Goal: Information Seeking & Learning: Learn about a topic

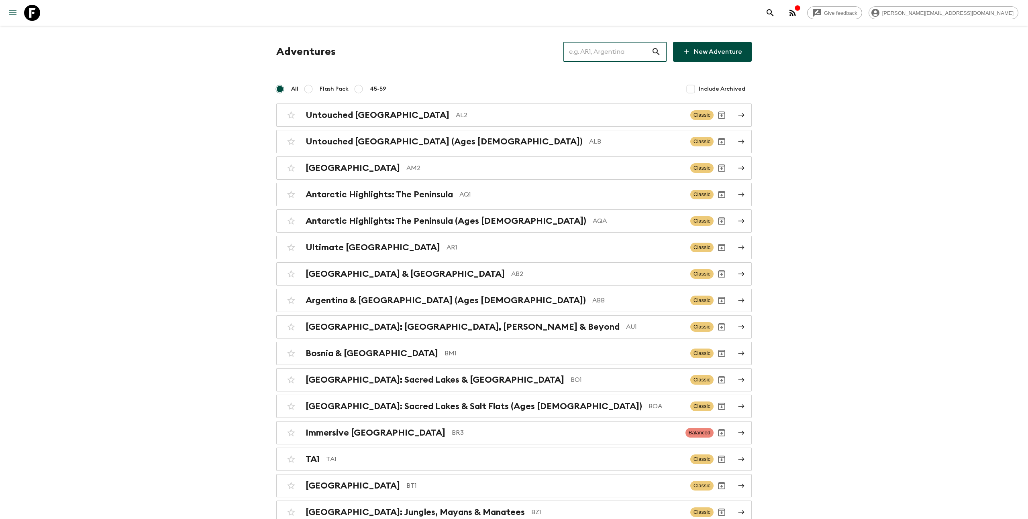
click at [609, 47] on input "text" at bounding box center [607, 52] width 88 height 22
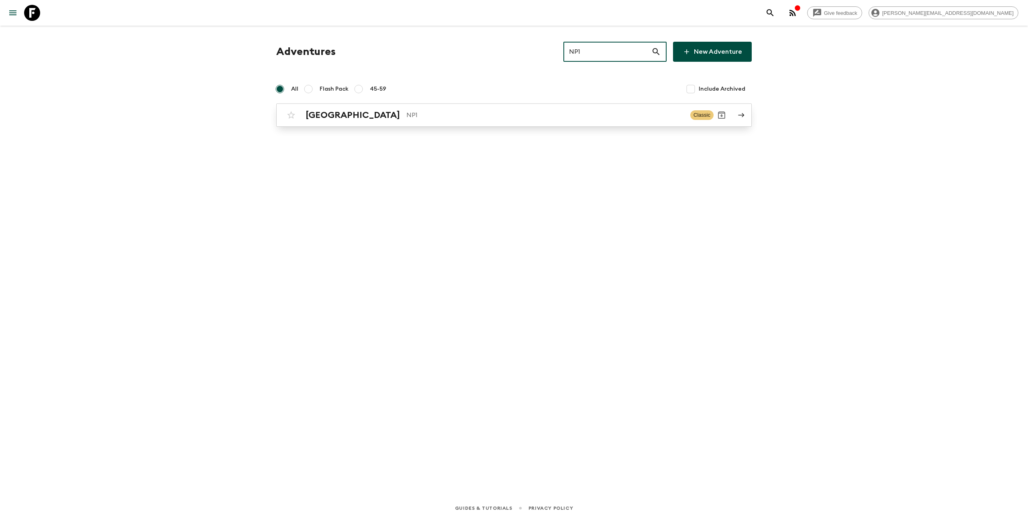
type input "NP1"
click at [518, 119] on p "NP1" at bounding box center [544, 115] width 277 height 10
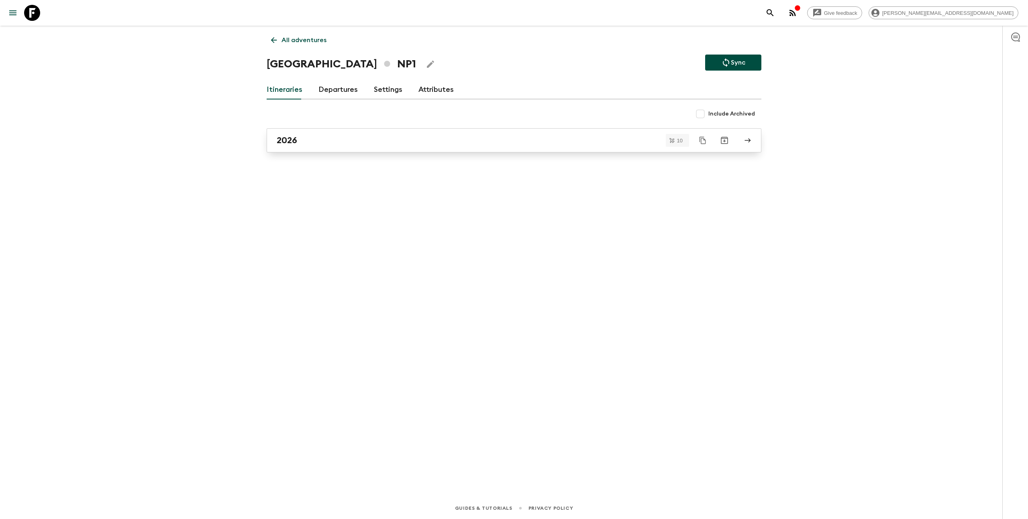
click at [314, 138] on div "2026" at bounding box center [506, 140] width 459 height 10
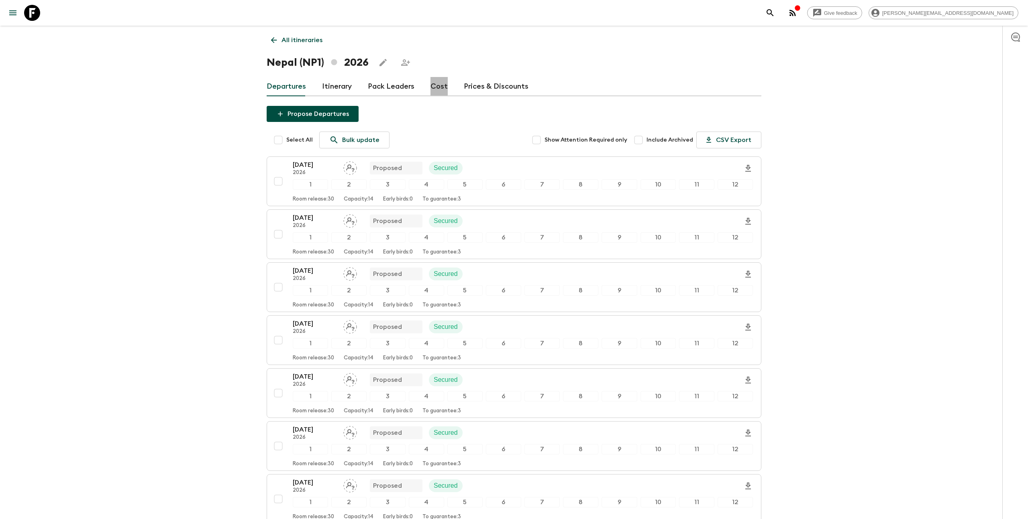
click at [430, 83] on link "Cost" at bounding box center [438, 86] width 17 height 19
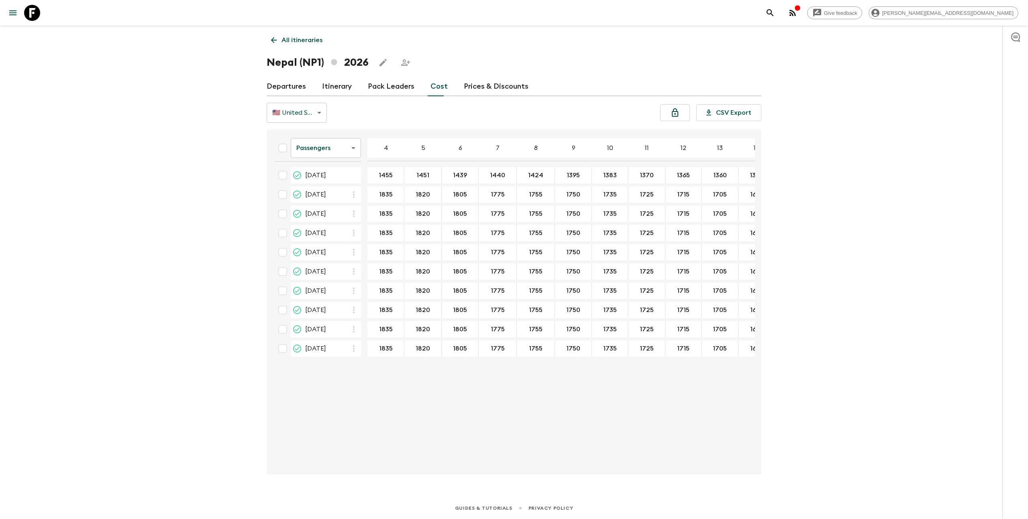
click at [348, 140] on body "Give feedback [EMAIL_ADDRESS][DOMAIN_NAME] All itineraries [GEOGRAPHIC_DATA] (N…" at bounding box center [514, 259] width 1028 height 519
click at [338, 191] on li "Mandatory" at bounding box center [326, 193] width 70 height 13
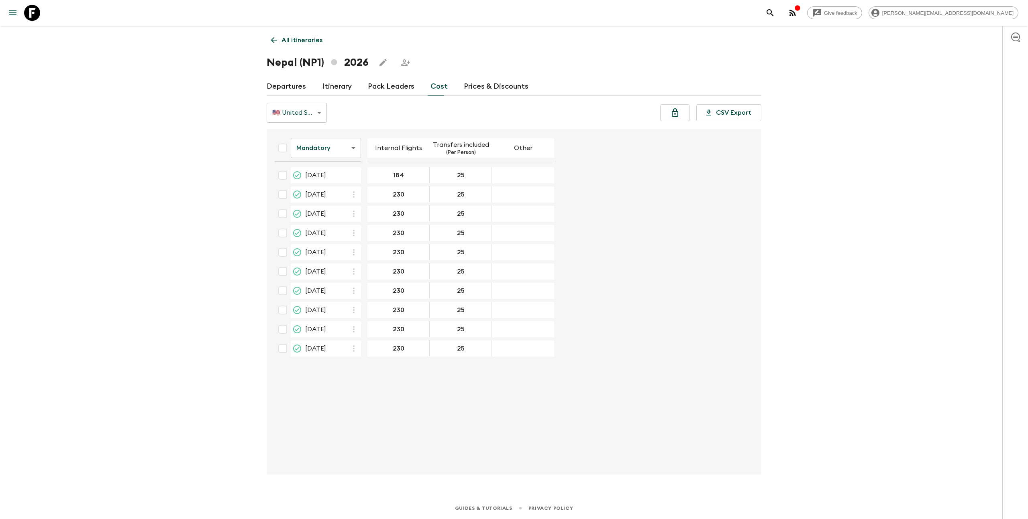
click at [340, 148] on body "Give feedback [EMAIL_ADDRESS][DOMAIN_NAME] All itineraries [GEOGRAPHIC_DATA] (N…" at bounding box center [514, 259] width 1028 height 519
click at [338, 167] on li "Passengers" at bounding box center [326, 167] width 70 height 13
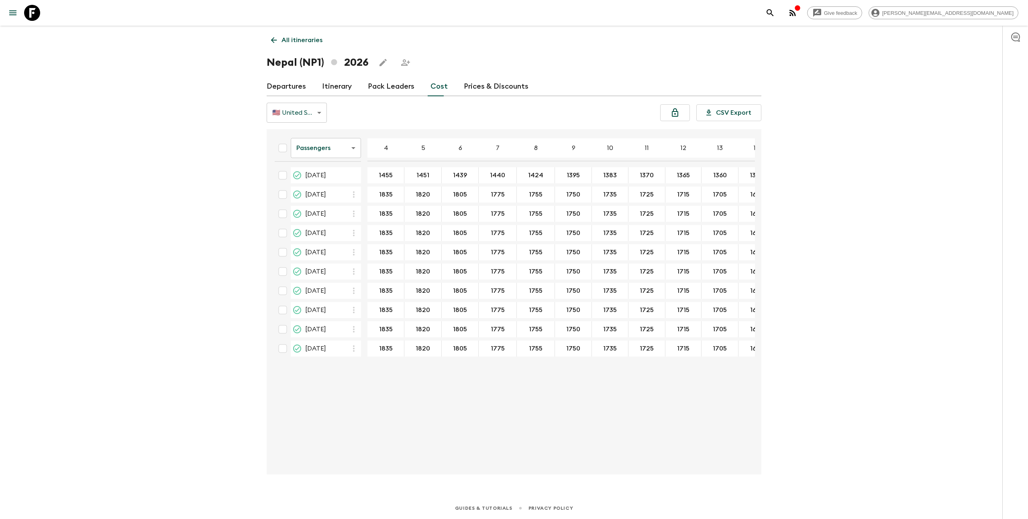
click at [341, 152] on body "Give feedback [EMAIL_ADDRESS][DOMAIN_NAME] All itineraries [GEOGRAPHIC_DATA] (N…" at bounding box center [514, 259] width 1028 height 519
click at [336, 188] on li "Mandatory" at bounding box center [326, 193] width 70 height 13
